Goal: Check status

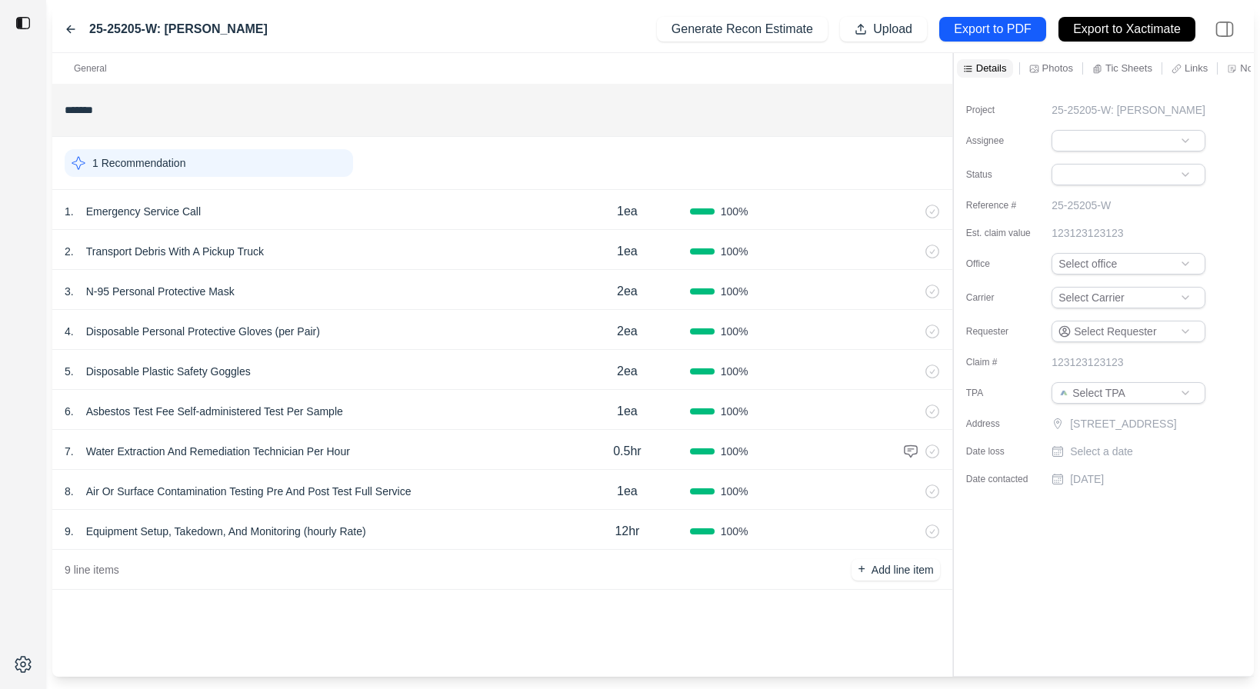
click at [75, 26] on icon at bounding box center [71, 29] width 12 height 12
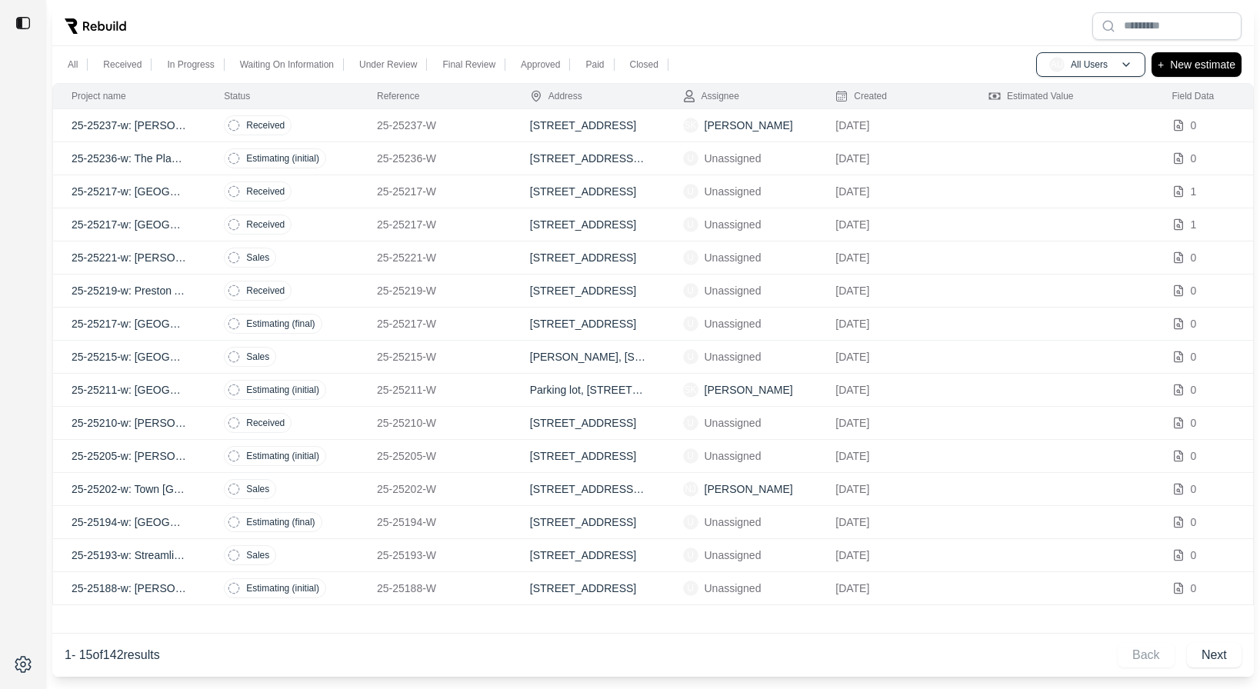
click at [336, 119] on td "Received" at bounding box center [281, 125] width 153 height 33
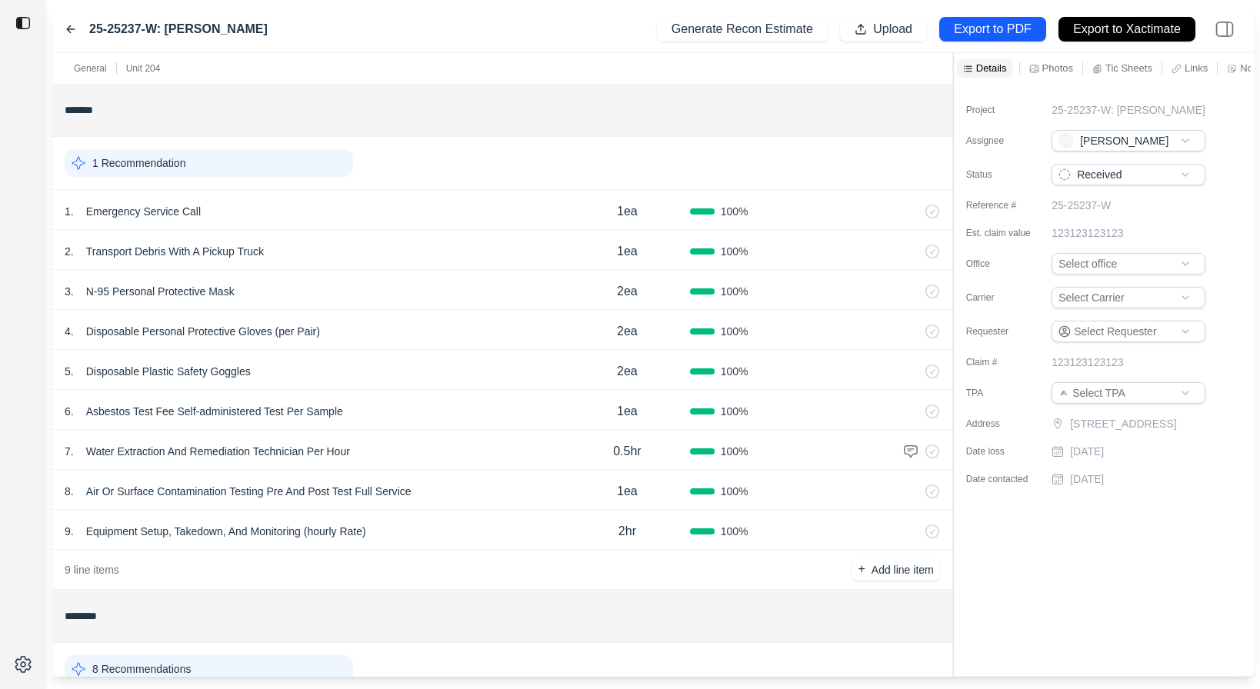
scroll to position [284, 0]
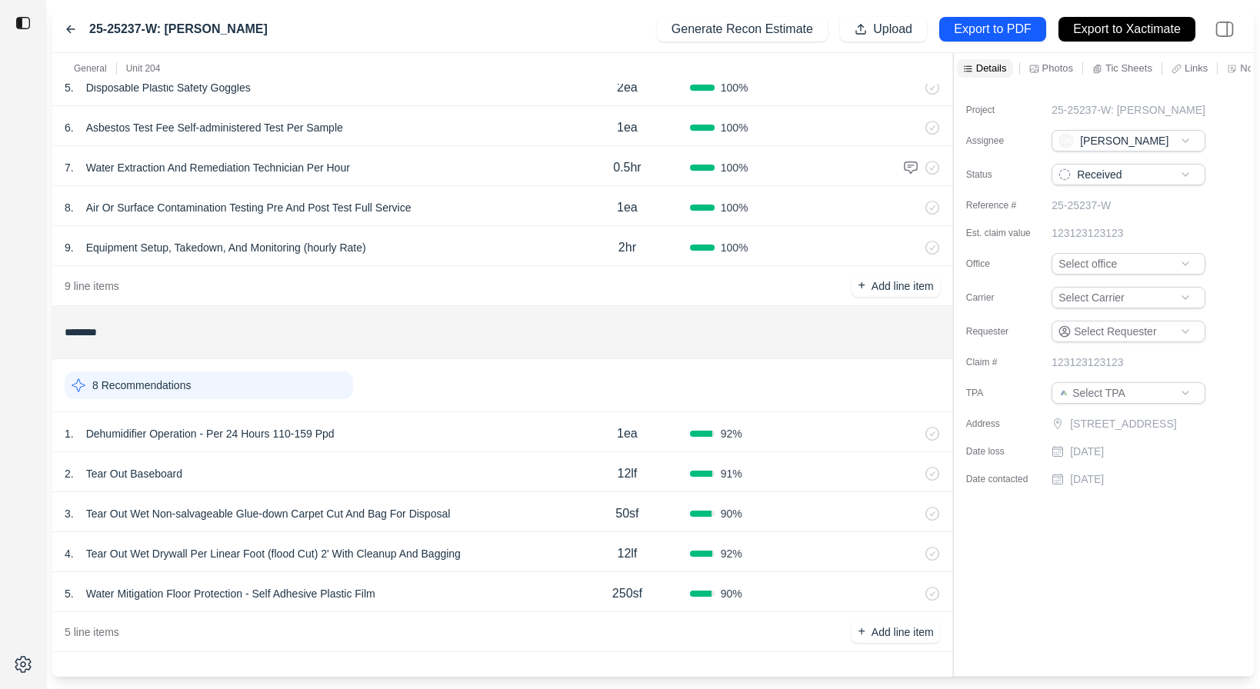
click at [520, 509] on div "3 . Tear Out Wet Non-salvageable Glue-down Carpet Cut And Bag For Disposal" at bounding box center [315, 514] width 500 height 22
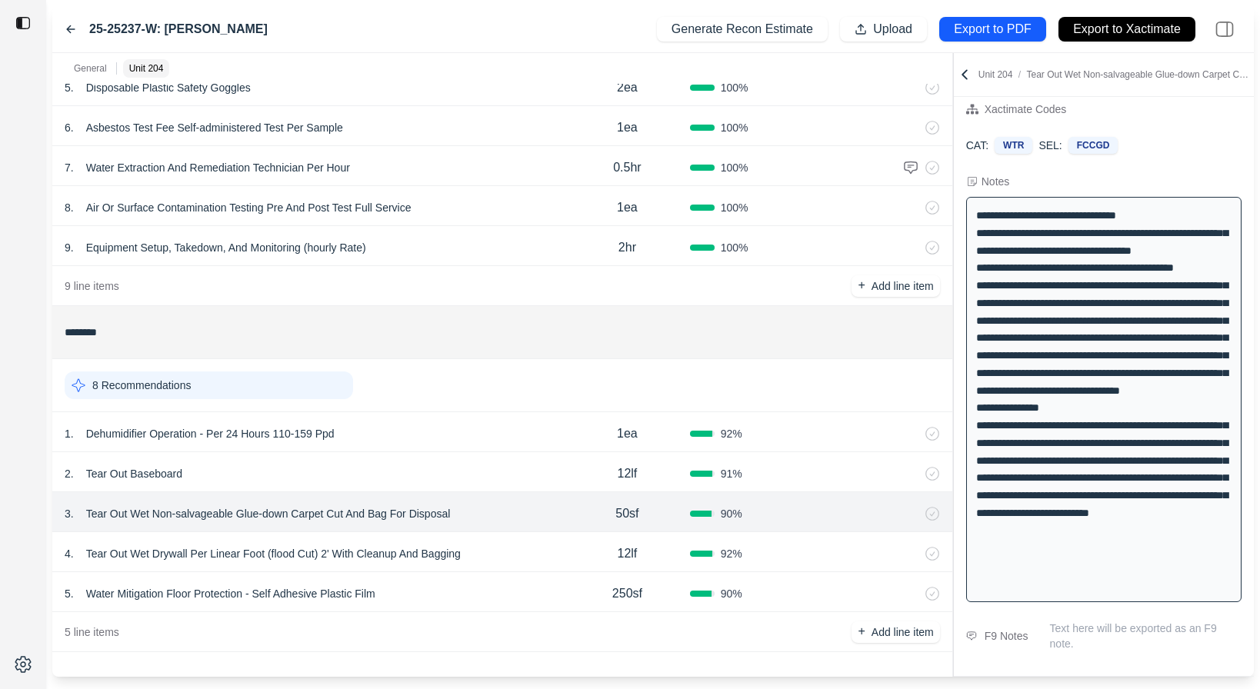
scroll to position [0, 0]
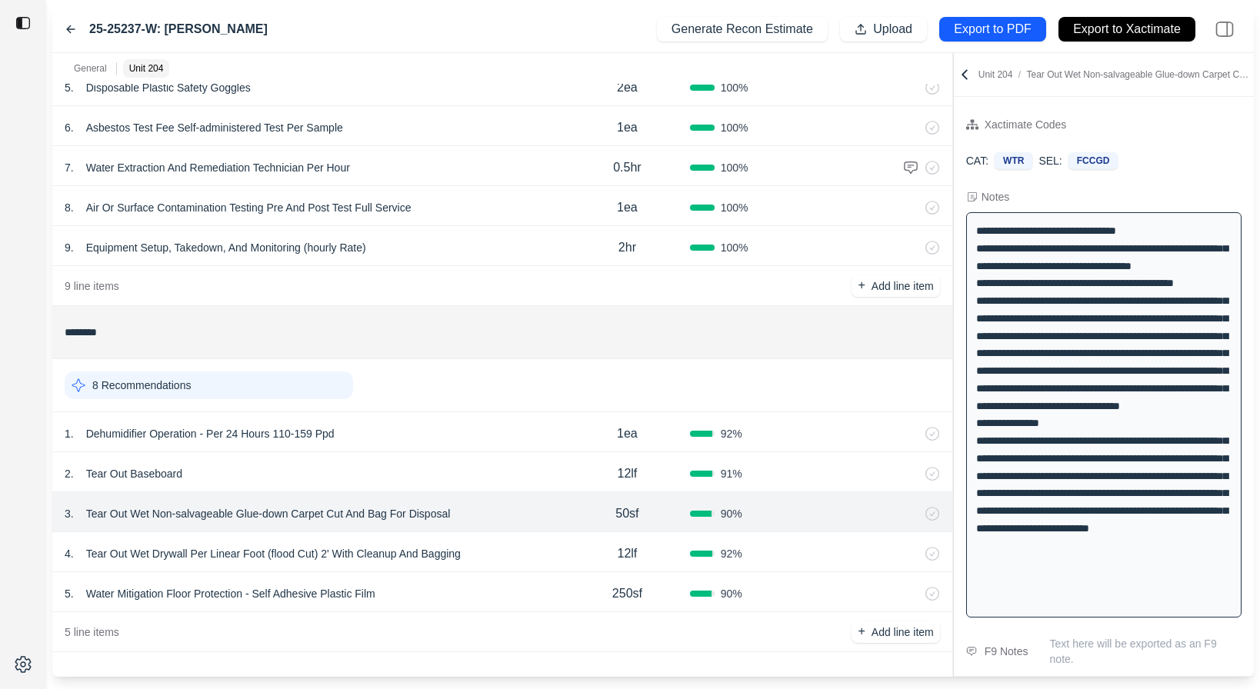
click at [69, 28] on icon at bounding box center [71, 29] width 8 height 7
